Goal: Information Seeking & Learning: Learn about a topic

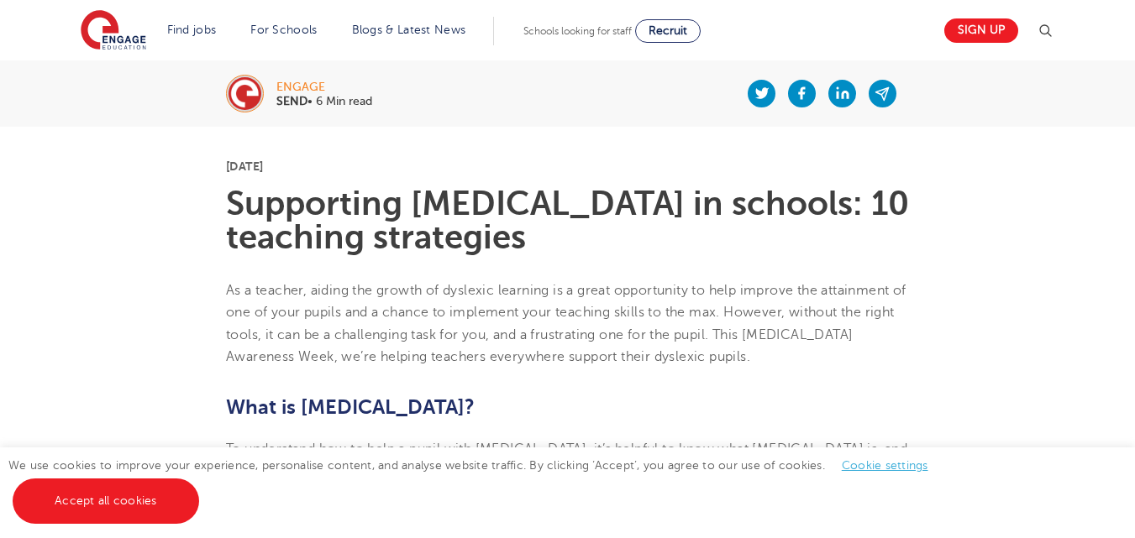
scroll to position [252, 0]
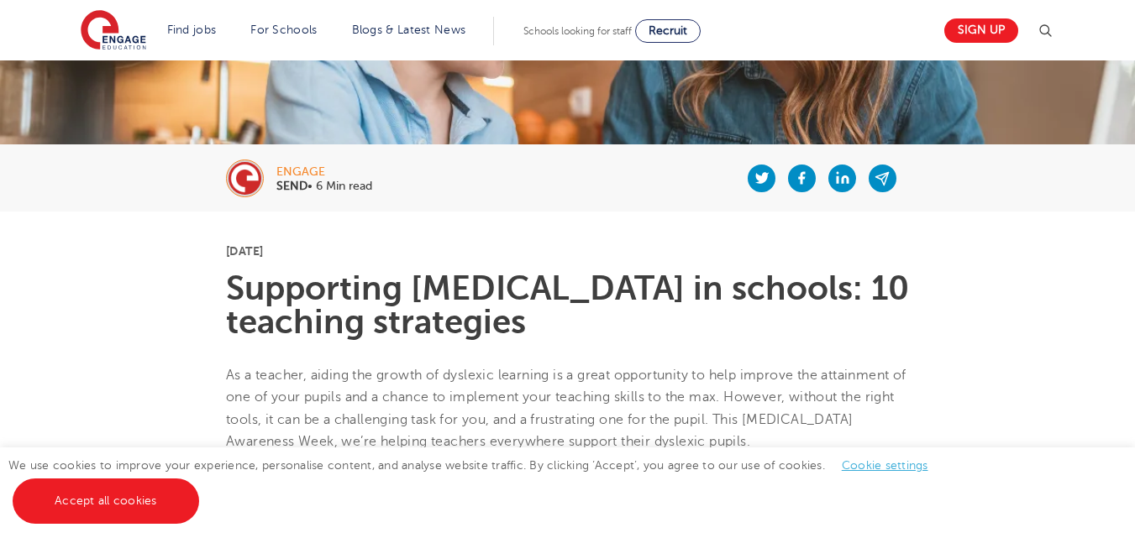
drag, startPoint x: 225, startPoint y: 275, endPoint x: 270, endPoint y: 399, distance: 131.5
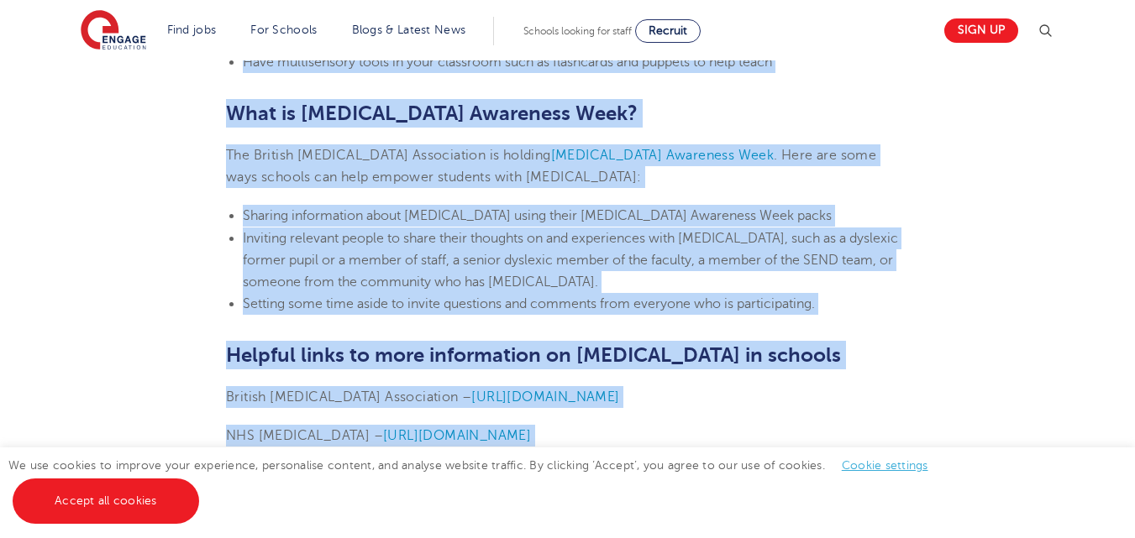
scroll to position [4044, 0]
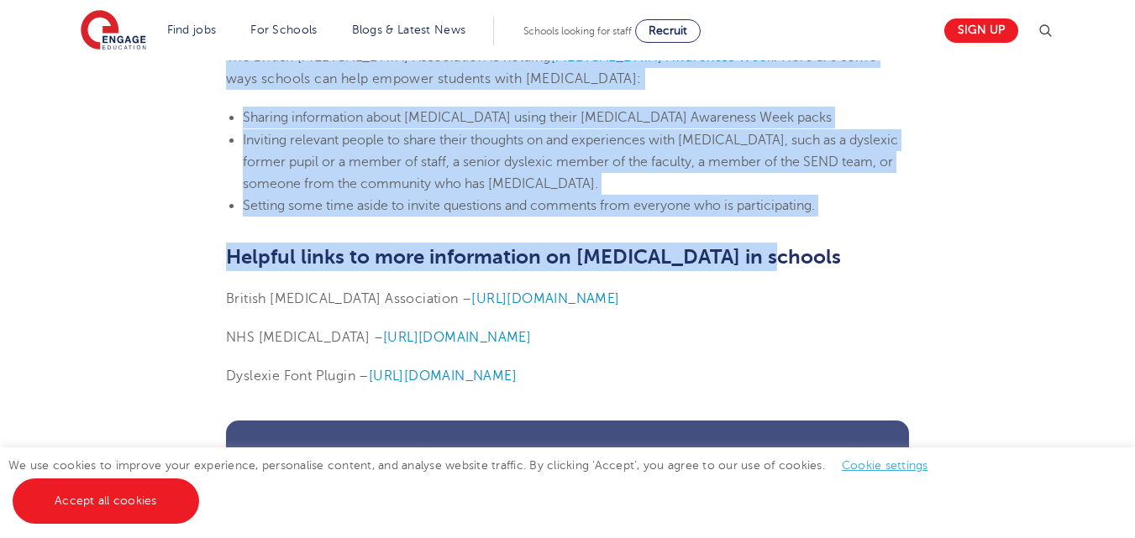
drag, startPoint x: 220, startPoint y: 291, endPoint x: 758, endPoint y: 264, distance: 539.0
copy section "Loremipsum dolorsit am consect: 35 adipisci elitseddoe Te i utlabor, etdolo mag…"
